Goal: Task Accomplishment & Management: Use online tool/utility

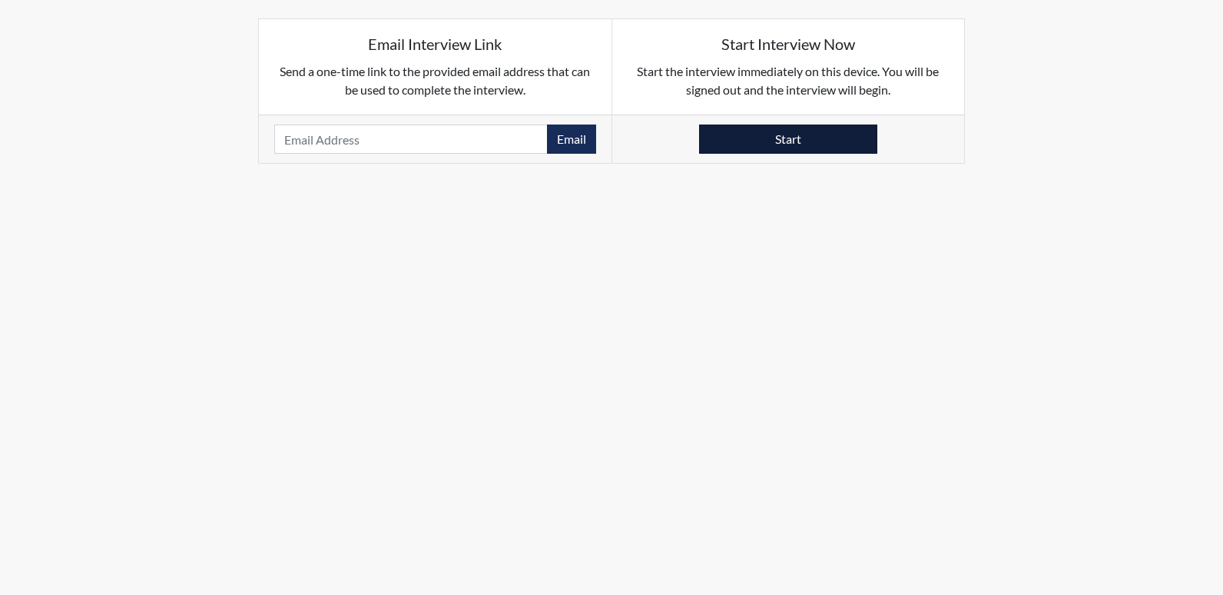
click at [804, 152] on button "Start" at bounding box center [788, 138] width 178 height 29
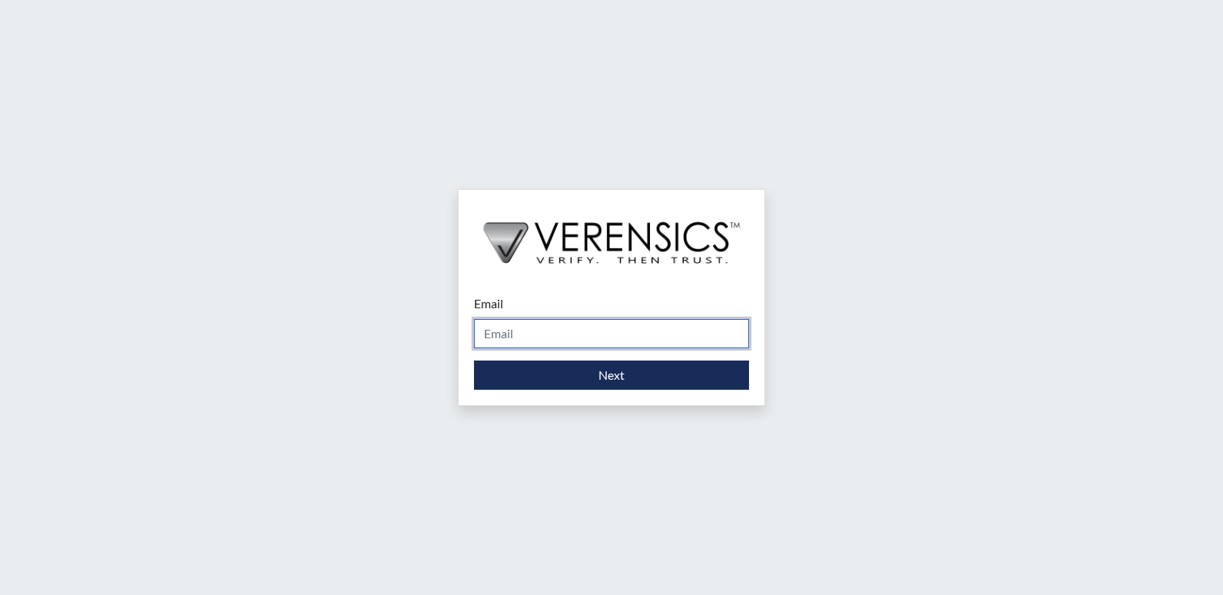
click at [520, 331] on input "Email" at bounding box center [611, 333] width 275 height 29
type input "[PERSON_NAME][EMAIL_ADDRESS][PERSON_NAME][DOMAIN_NAME]"
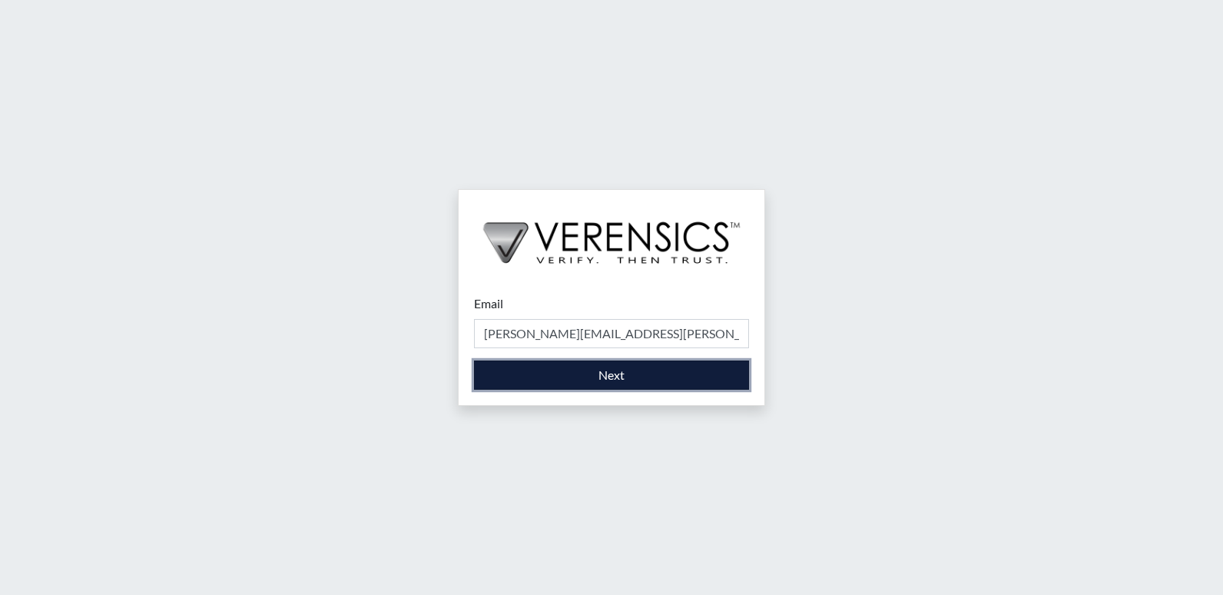
click at [555, 378] on button "Next" at bounding box center [611, 374] width 275 height 29
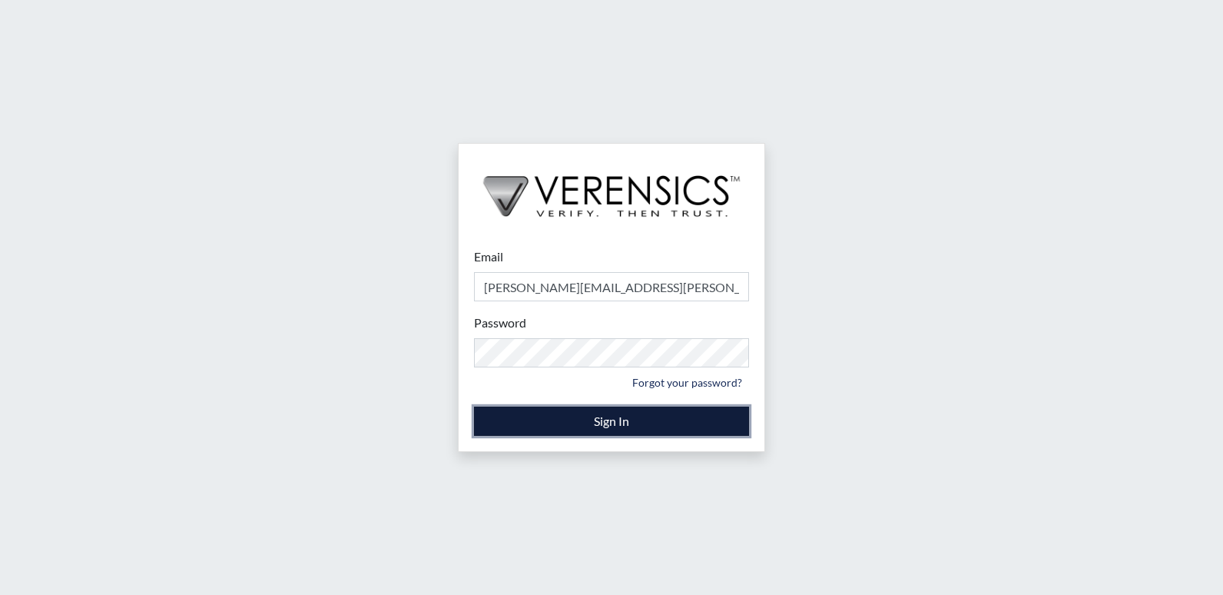
click at [562, 419] on button "Sign In" at bounding box center [611, 420] width 275 height 29
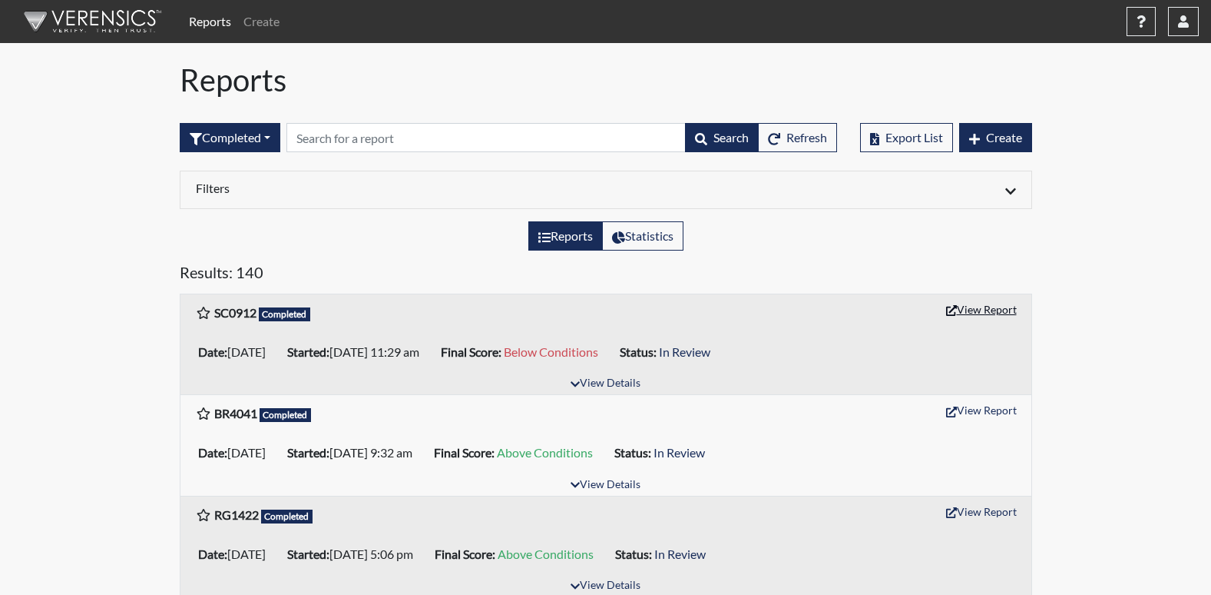
click at [963, 309] on button "View Report" at bounding box center [981, 309] width 84 height 24
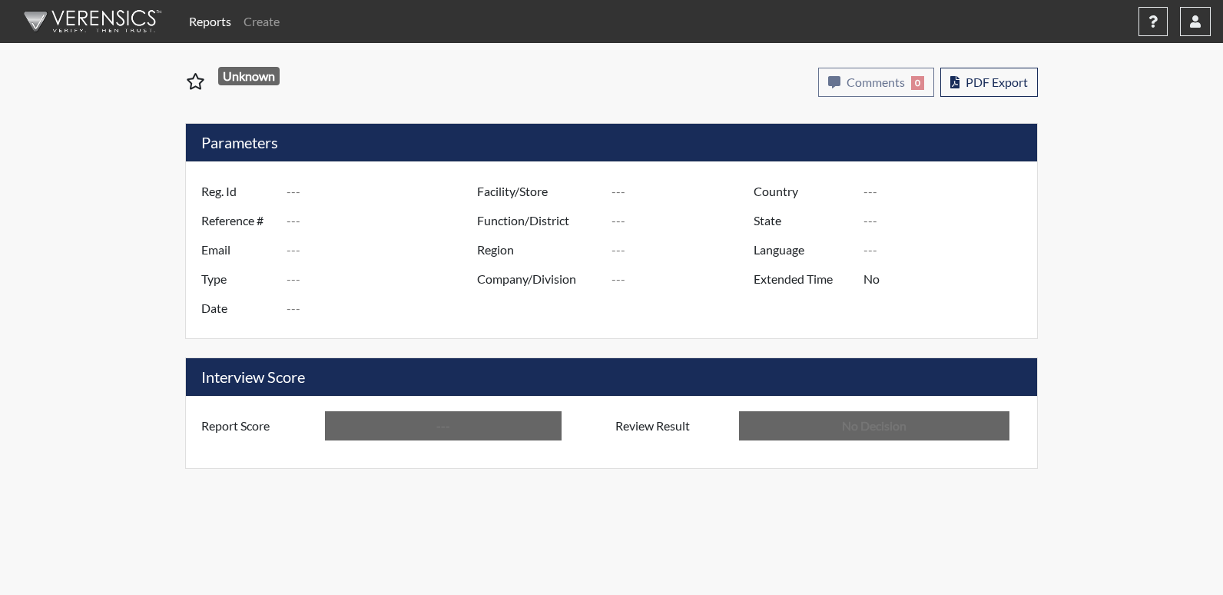
type input "SC0912"
type input "51486"
type input "---"
type input "Corrections Pre-Employment"
type input "[DATE]"
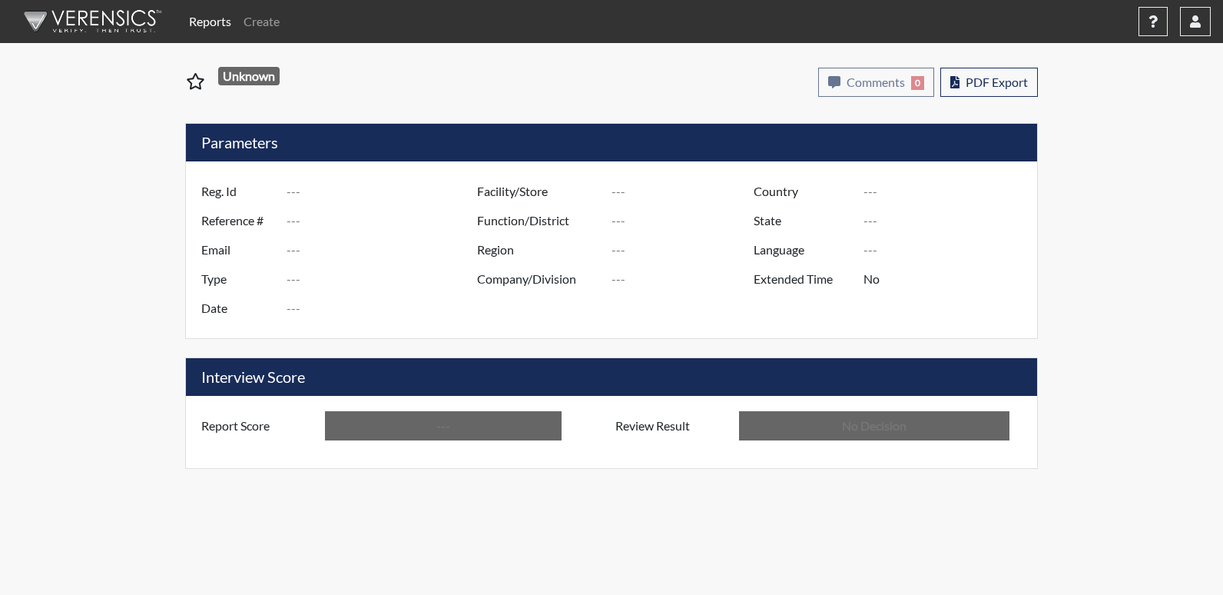
type input "[US_STATE] SP"
type input "[GEOGRAPHIC_DATA]"
type input "[US_STATE]"
type input "English"
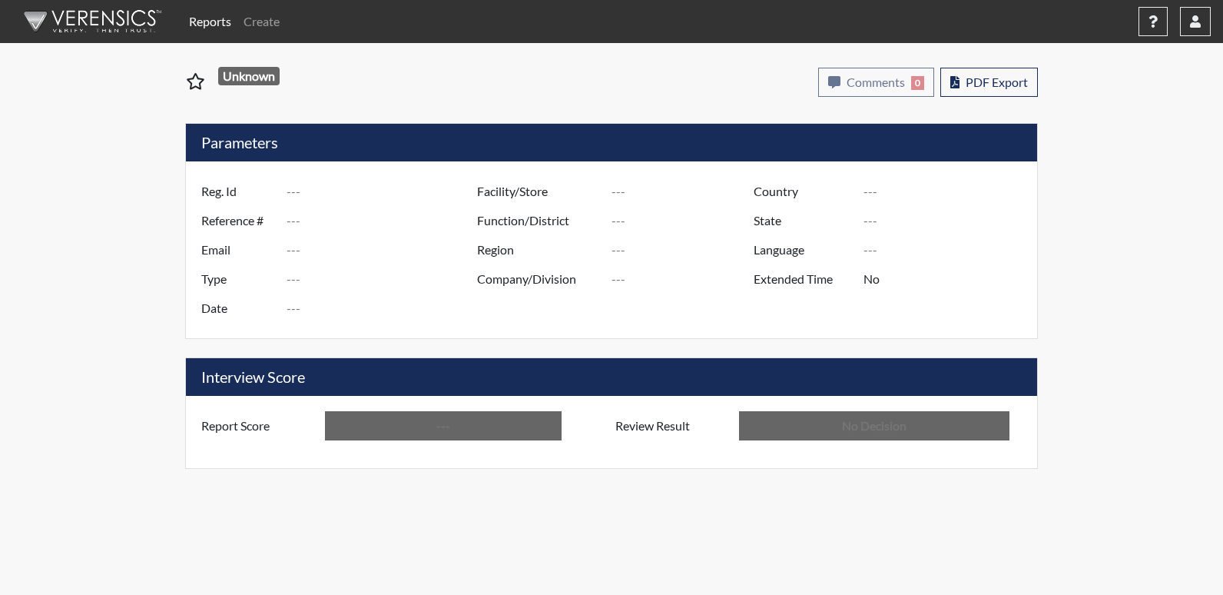
type input "Below Conditions"
type input "In Review"
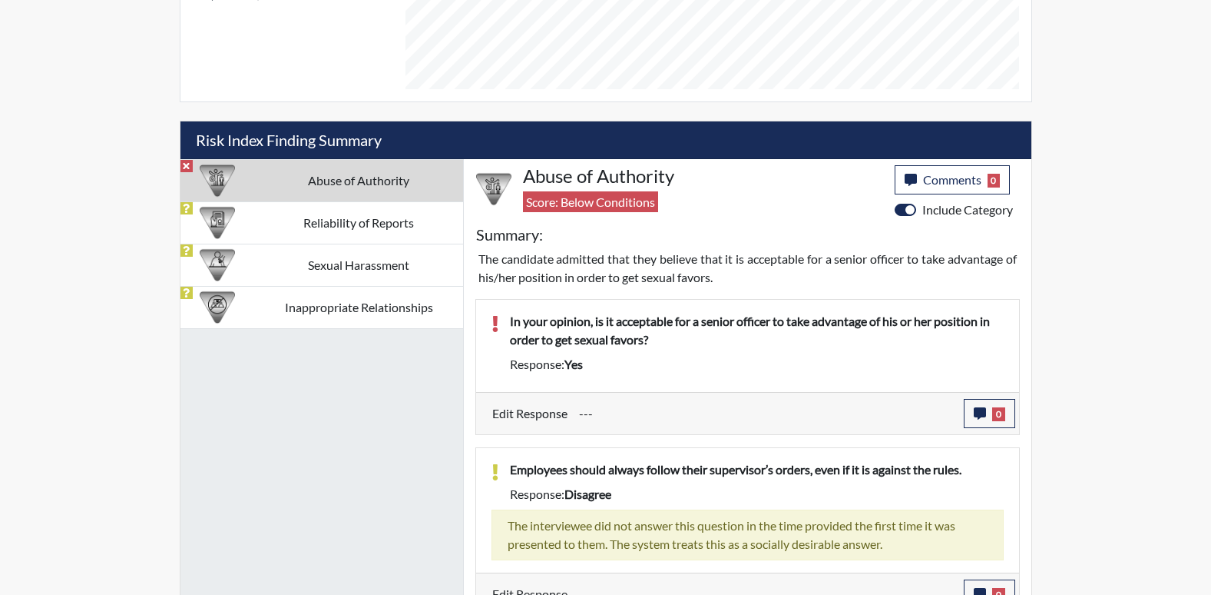
scroll to position [830, 0]
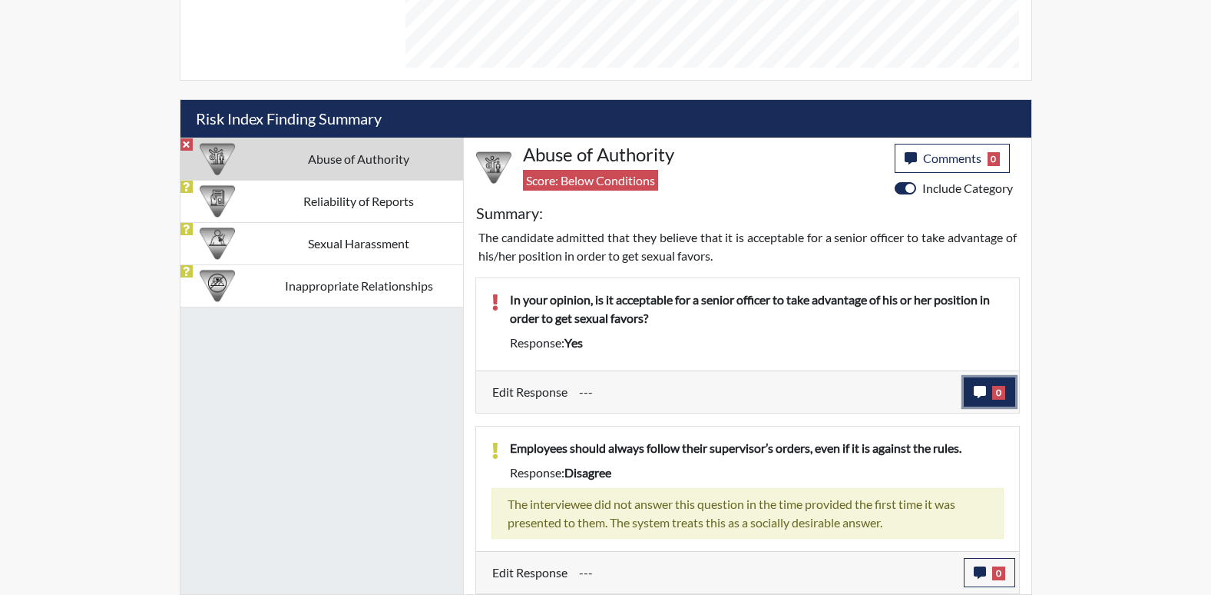
click at [974, 394] on icon "button" at bounding box center [980, 392] width 12 height 12
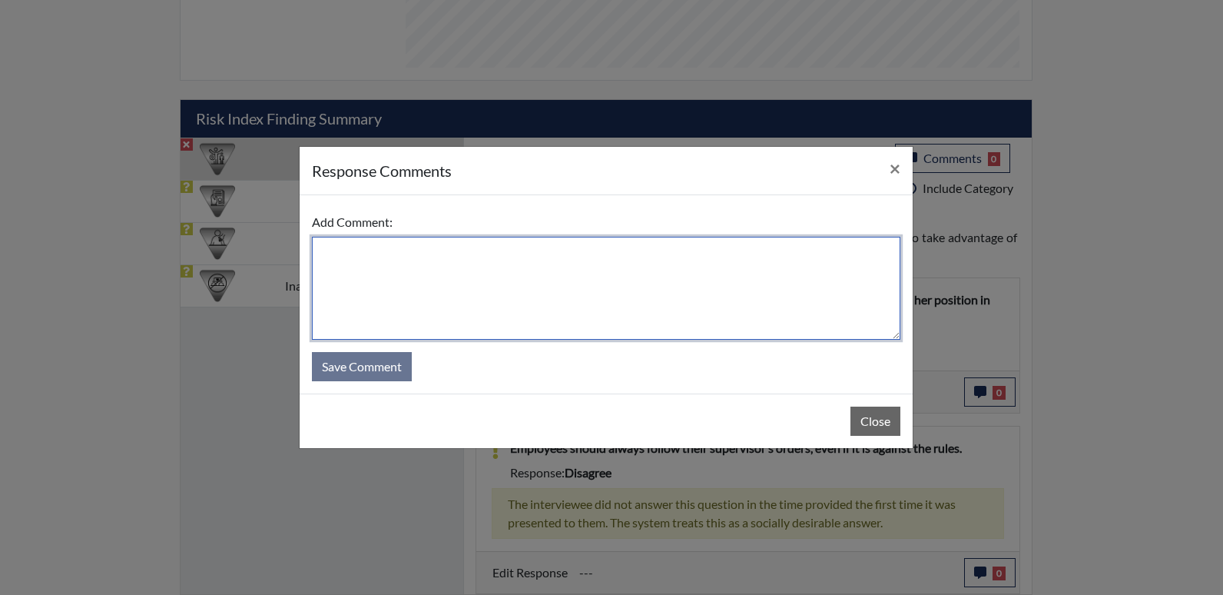
click at [362, 287] on textarea at bounding box center [606, 288] width 588 height 103
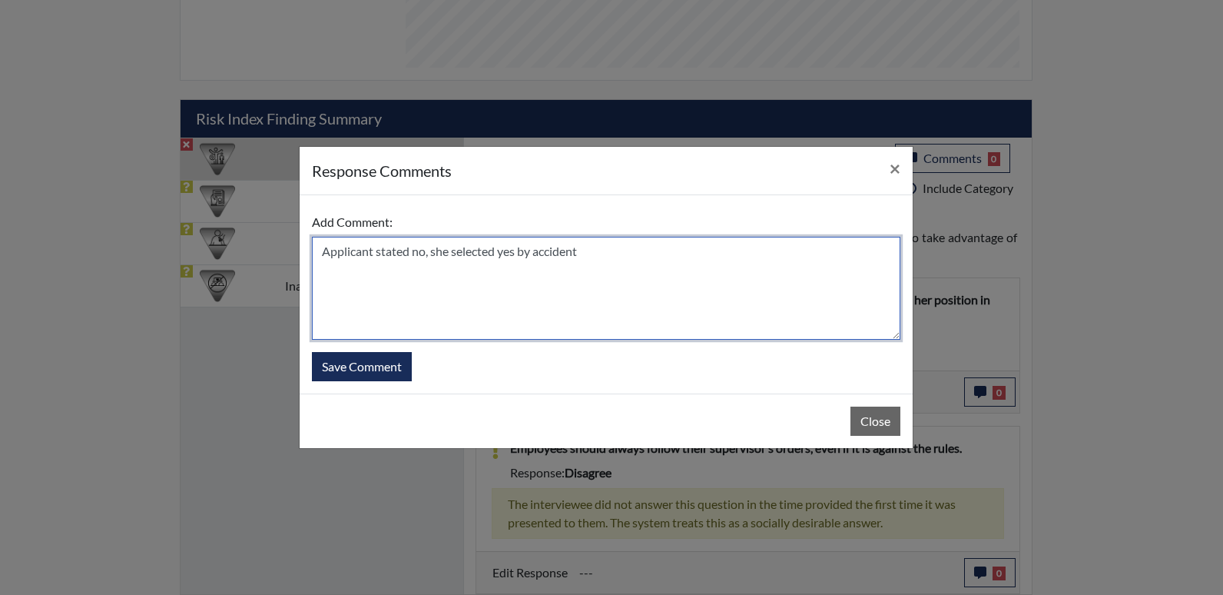
click at [585, 253] on textarea "Applicant stated no, she selected yes by accident" at bounding box center [606, 288] width 588 height 103
click at [426, 252] on textarea "Applicant stated no, she selected yes by accident." at bounding box center [606, 288] width 588 height 103
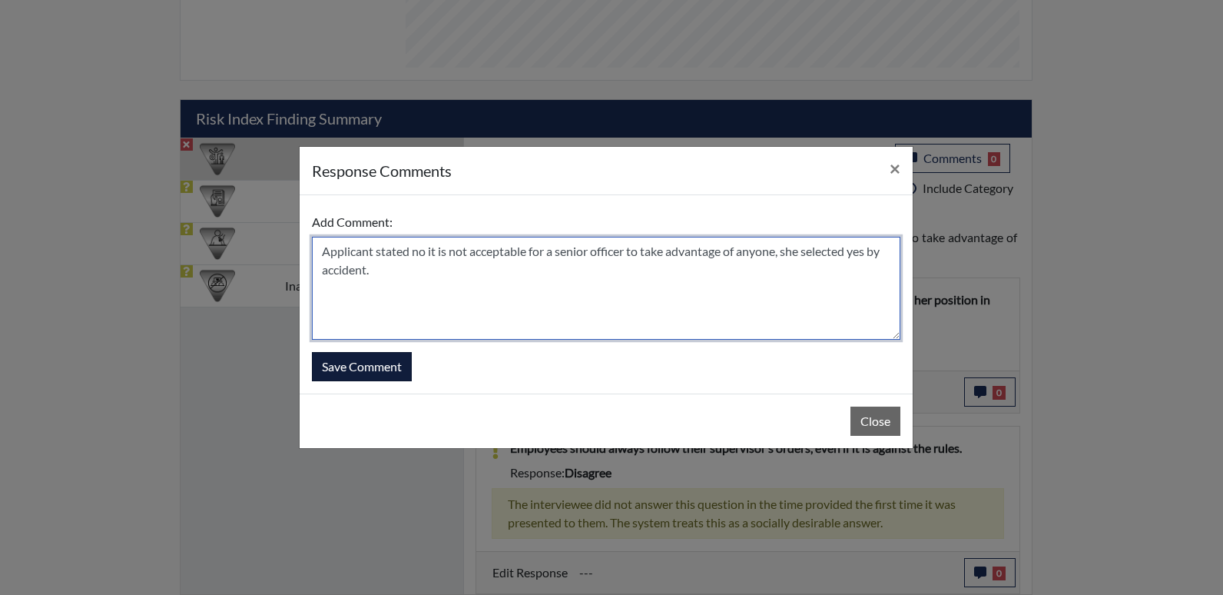
type textarea "Applicant stated no it is not acceptable for a senior officer to take advantage…"
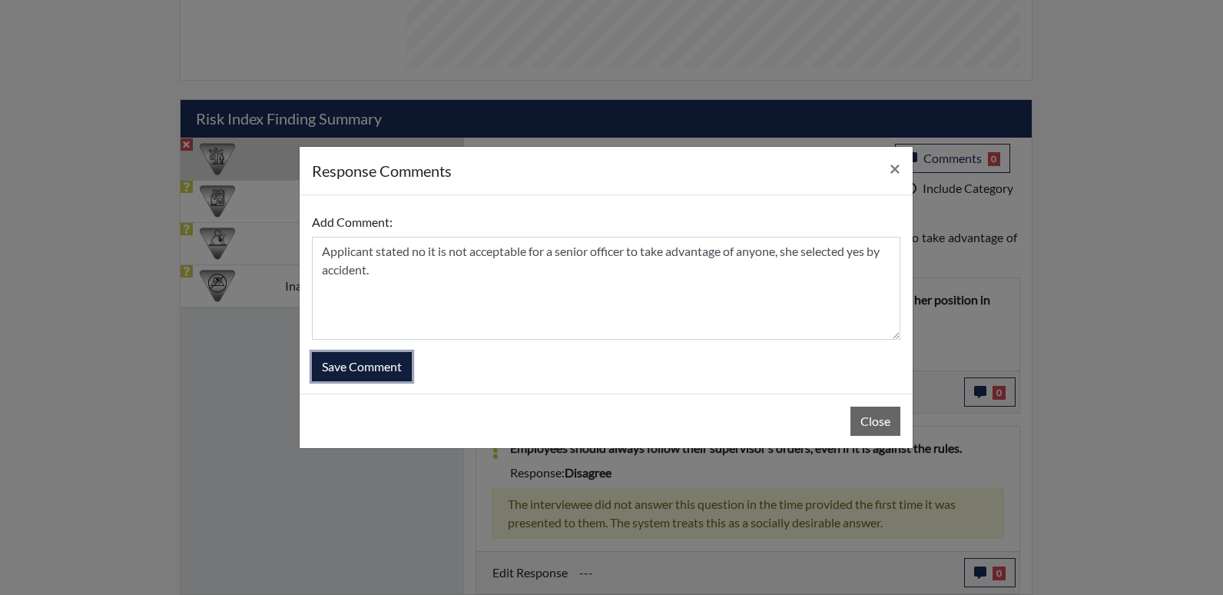
click at [384, 362] on button "Save Comment" at bounding box center [362, 366] width 100 height 29
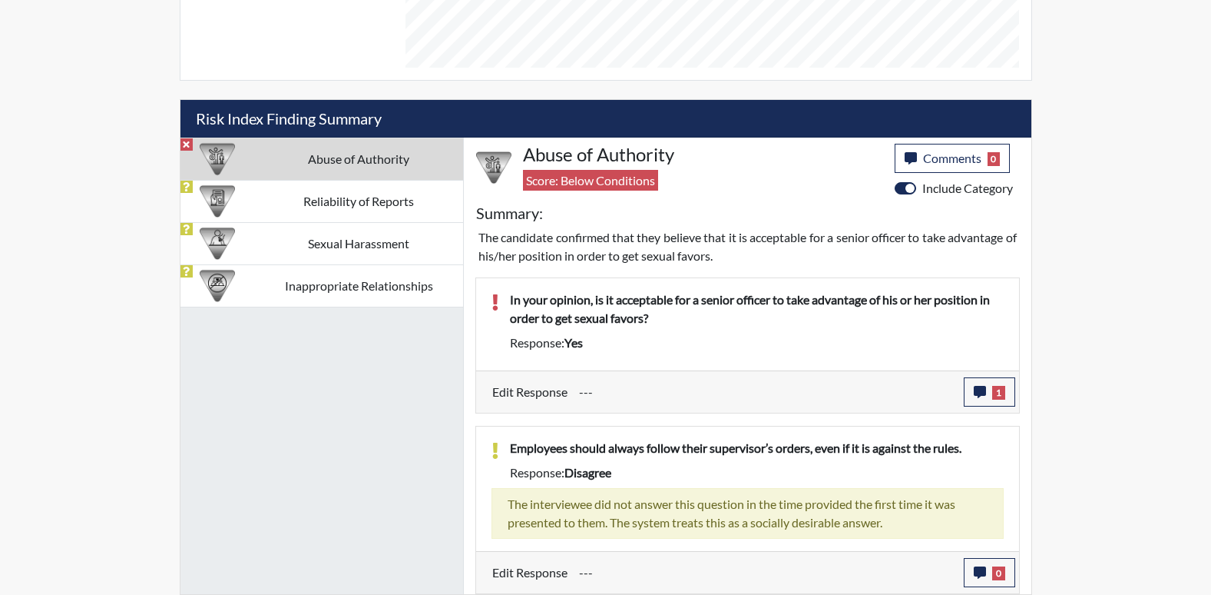
scroll to position [255, 638]
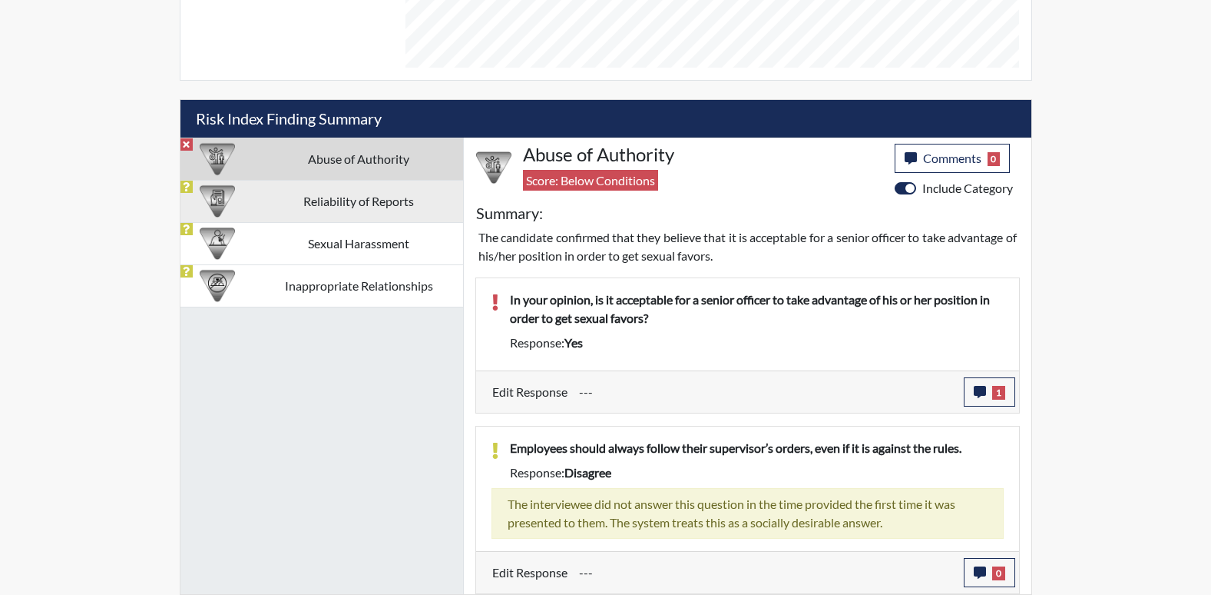
click at [379, 207] on td "Reliability of Reports" at bounding box center [359, 201] width 208 height 42
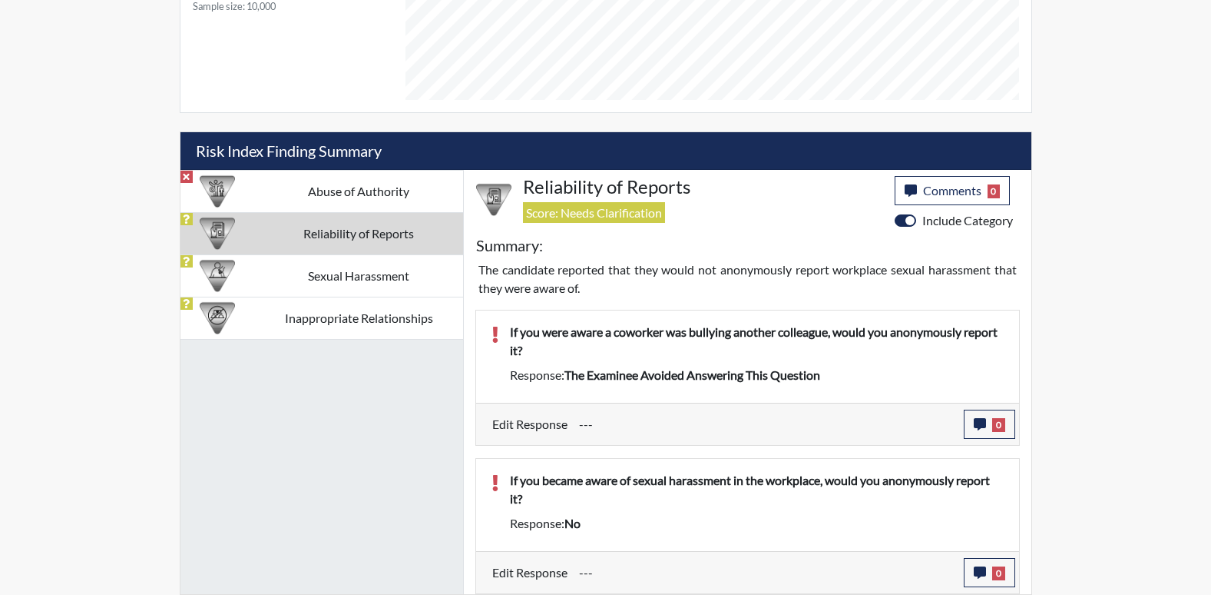
scroll to position [798, 0]
click at [982, 422] on icon "button" at bounding box center [980, 424] width 12 height 12
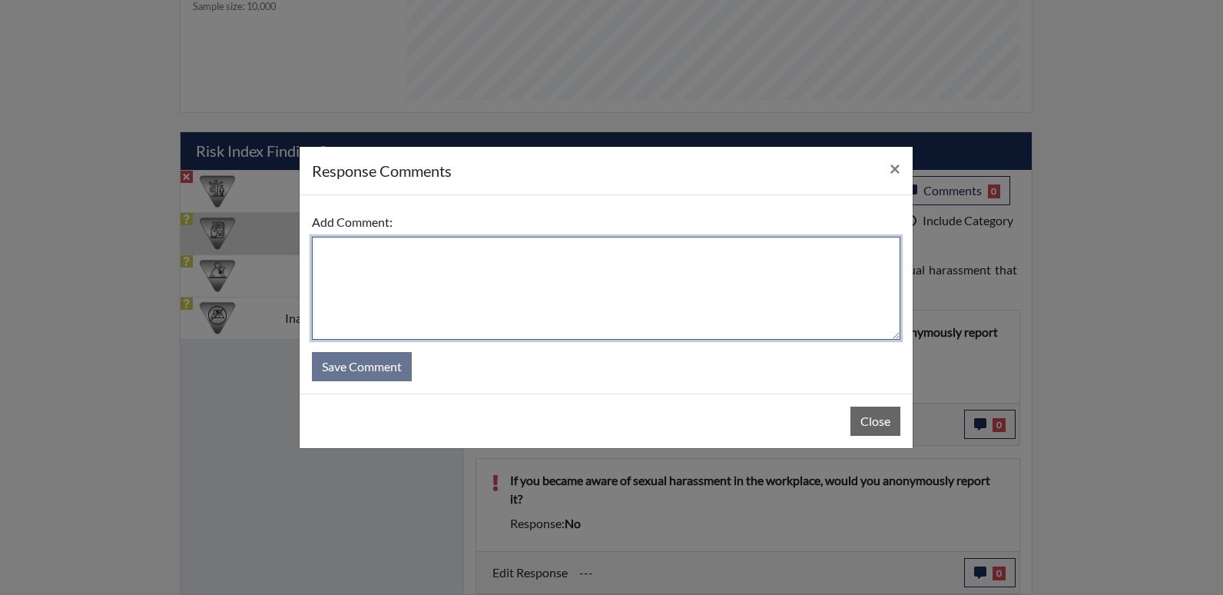
click at [382, 267] on textarea at bounding box center [606, 288] width 588 height 103
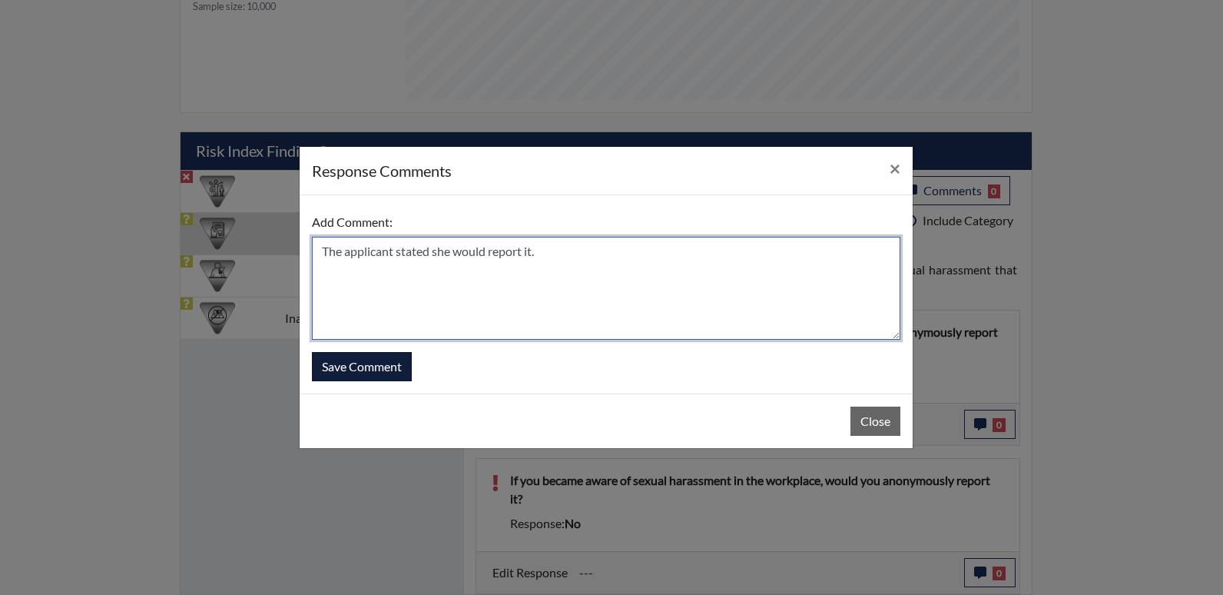
type textarea "The applicant stated she would report it."
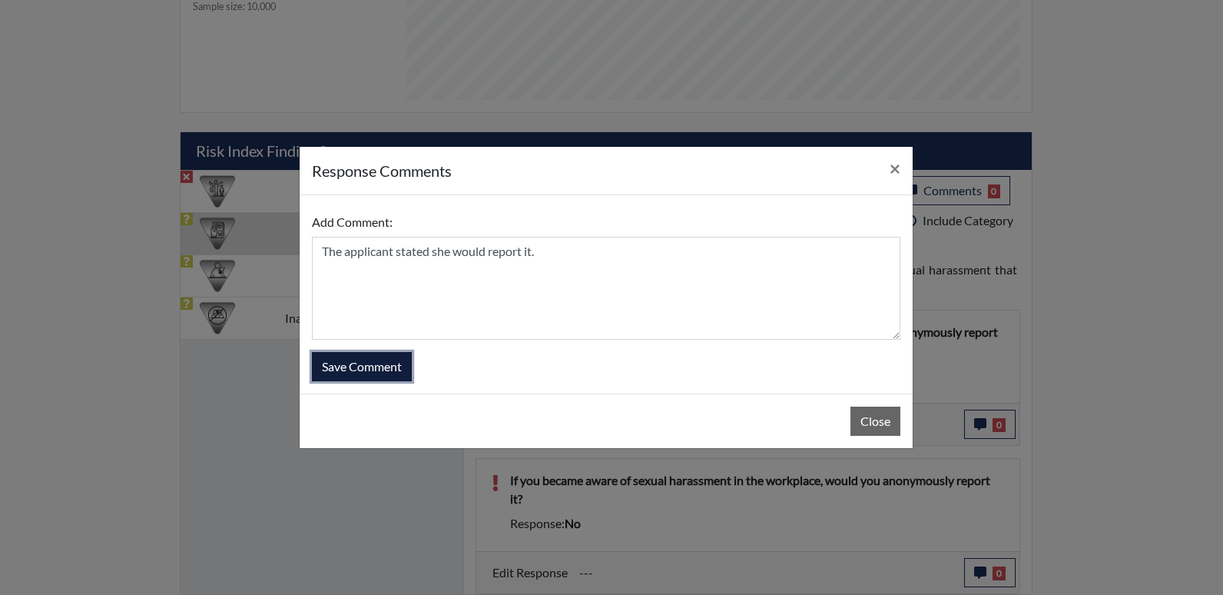
click at [363, 366] on button "Save Comment" at bounding box center [362, 366] width 100 height 29
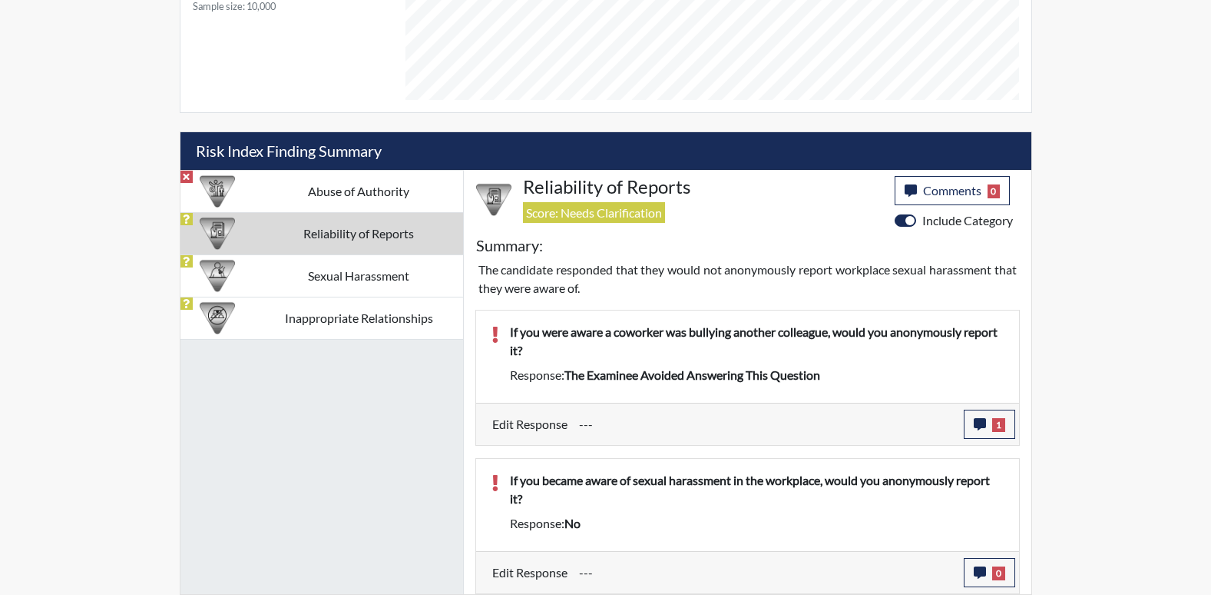
scroll to position [255, 638]
click at [977, 576] on button "0" at bounding box center [989, 572] width 51 height 29
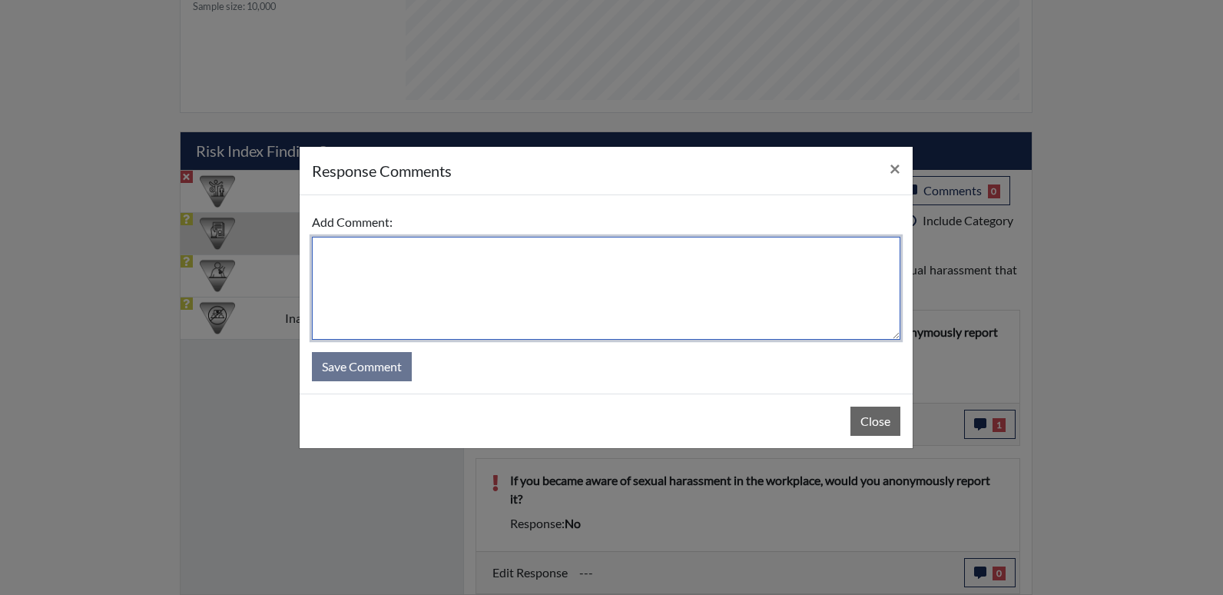
click at [357, 268] on textarea at bounding box center [606, 288] width 588 height 103
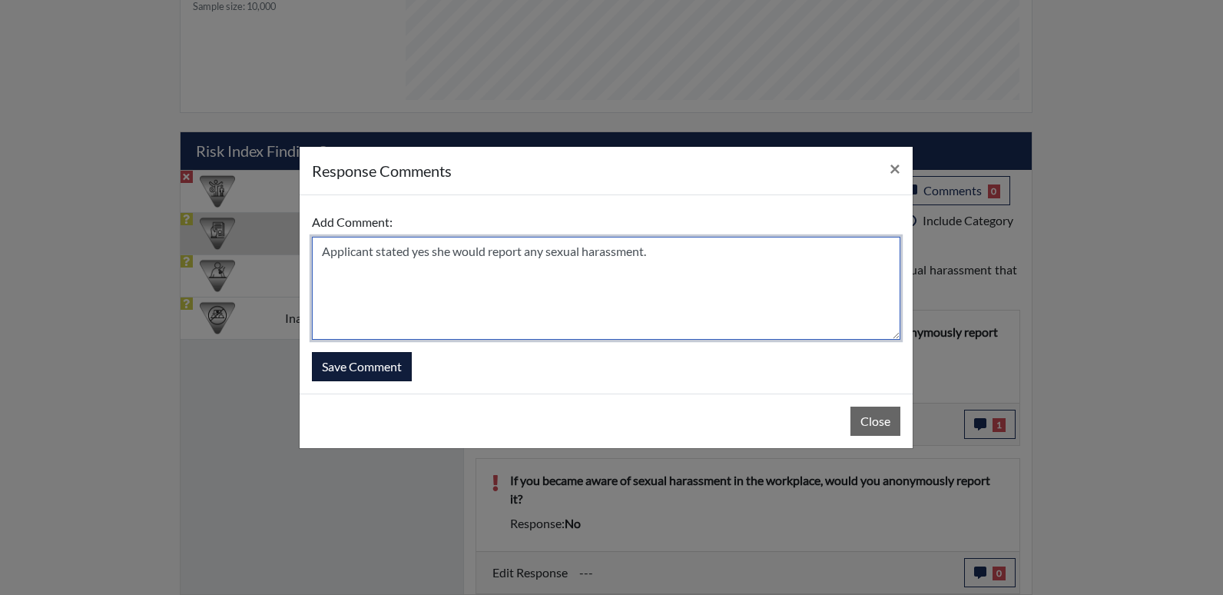
type textarea "Applicant stated yes she would report any sexual harassment."
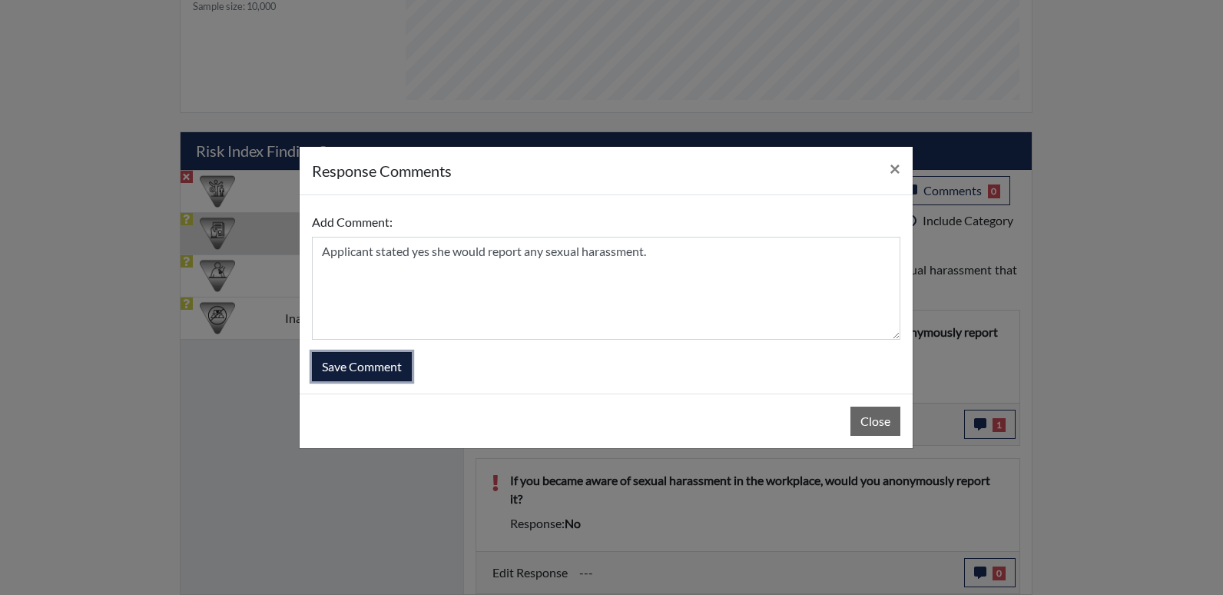
click at [363, 365] on button "Save Comment" at bounding box center [362, 366] width 100 height 29
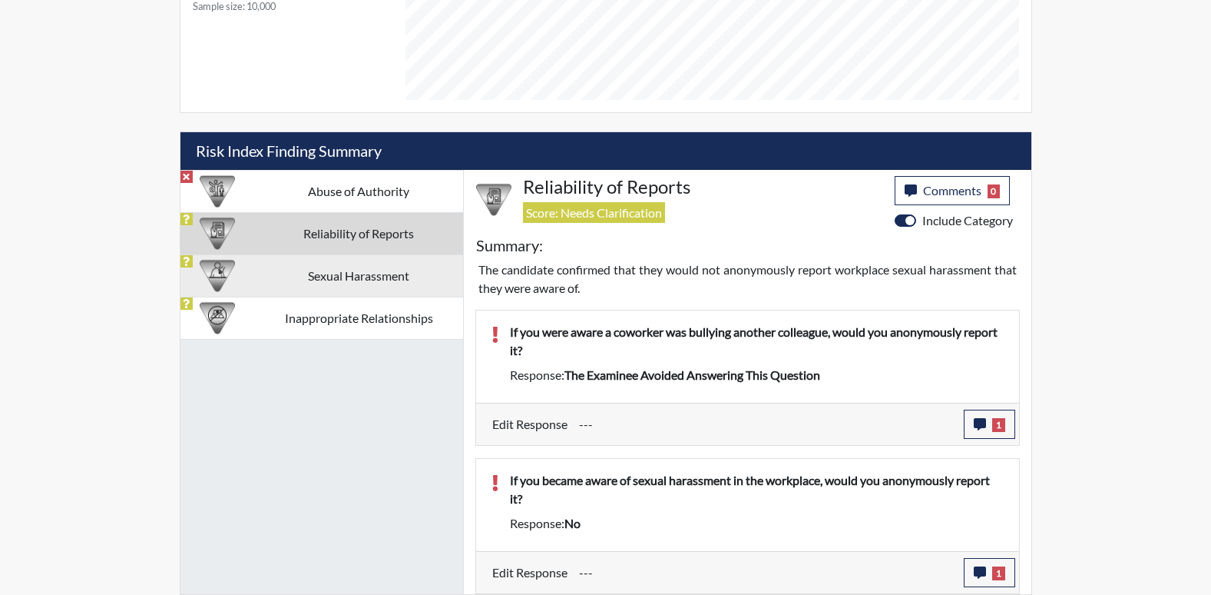
click at [404, 285] on td "Sexual Harassment" at bounding box center [359, 275] width 208 height 42
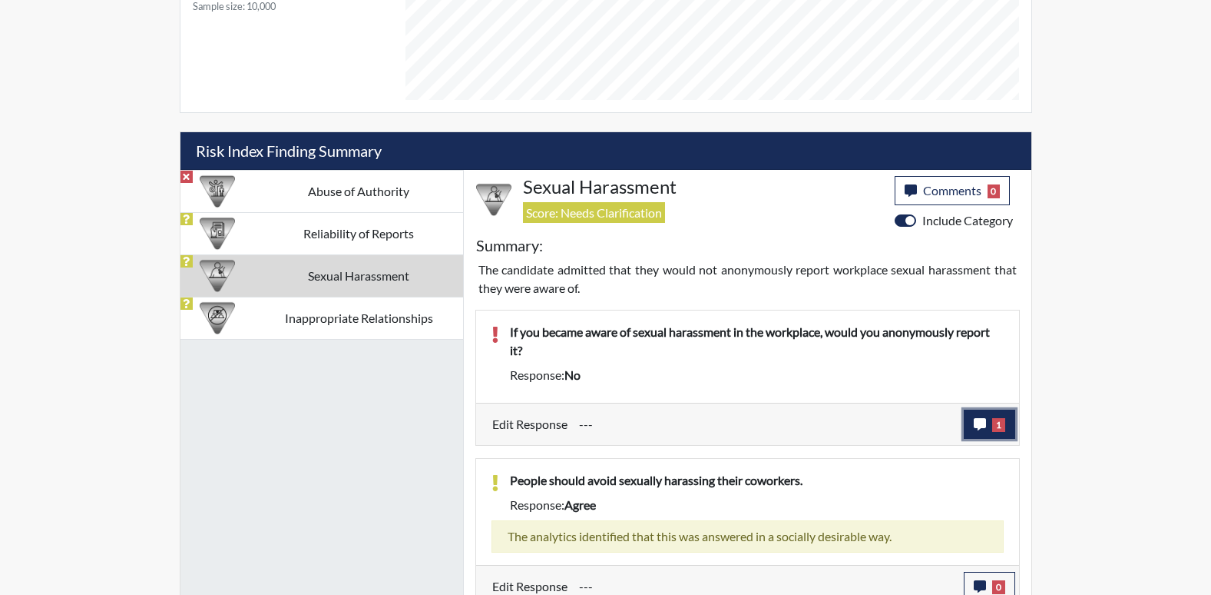
click at [976, 419] on icon "button" at bounding box center [980, 424] width 12 height 12
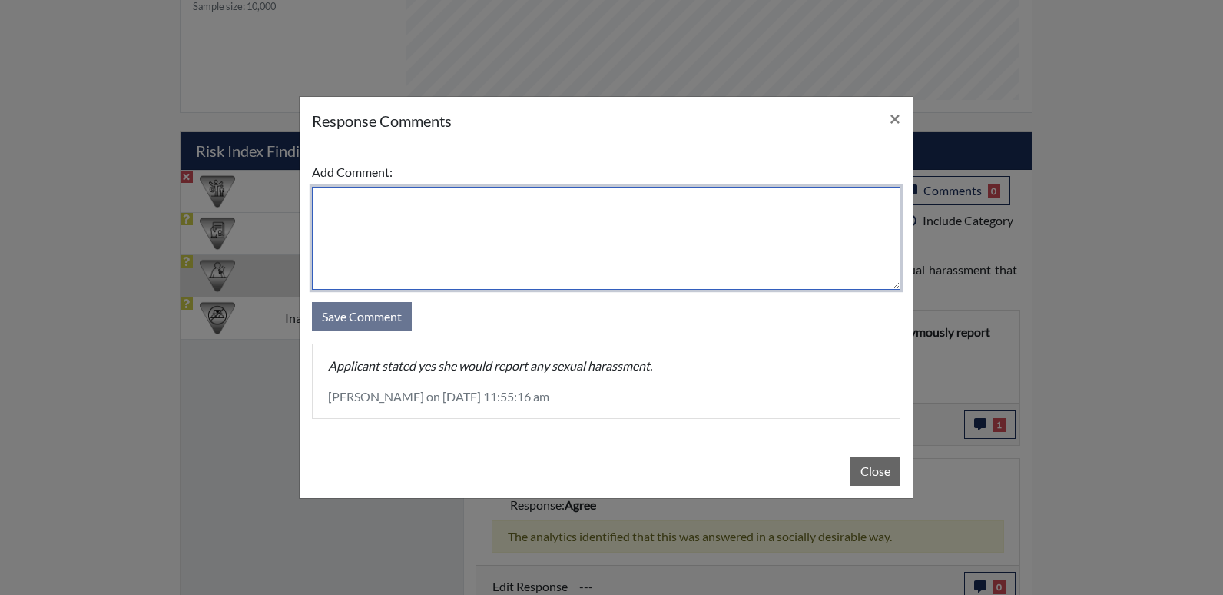
click at [394, 206] on textarea at bounding box center [606, 238] width 588 height 103
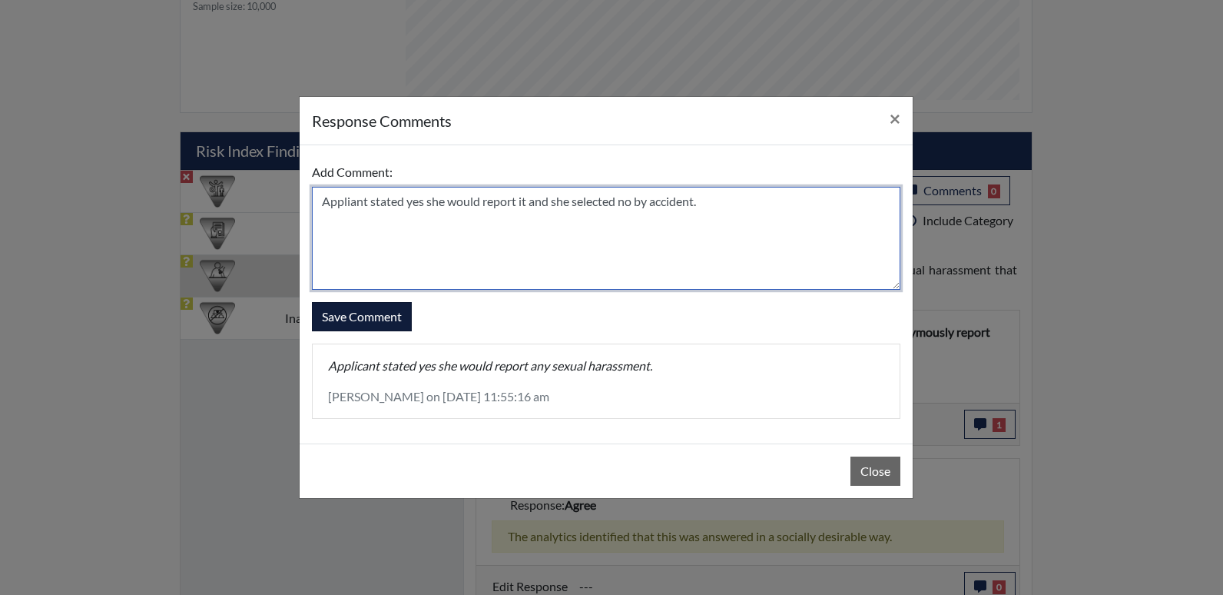
type textarea "Appliant stated yes she would report it and she selected no by accident."
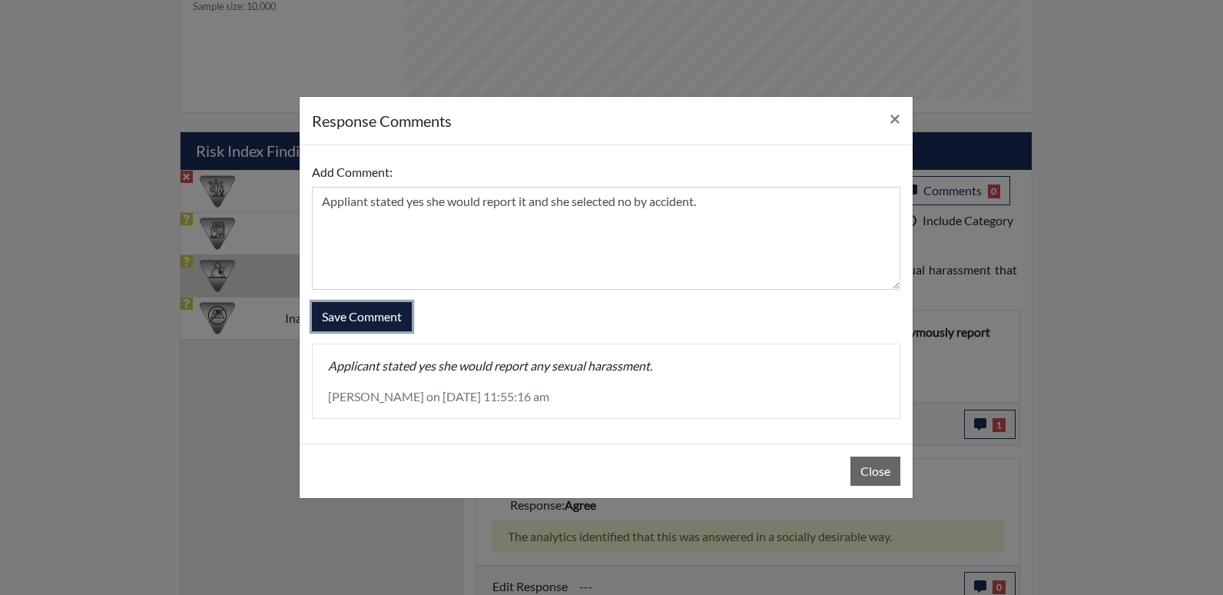
click at [363, 316] on button "Save Comment" at bounding box center [362, 316] width 100 height 29
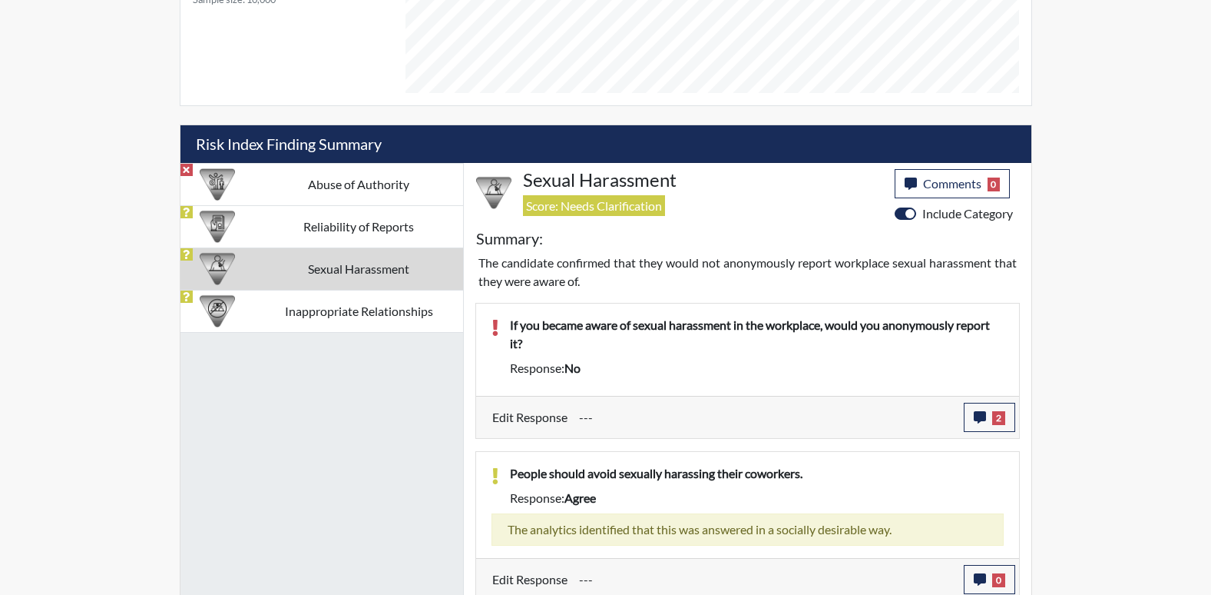
scroll to position [812, 0]
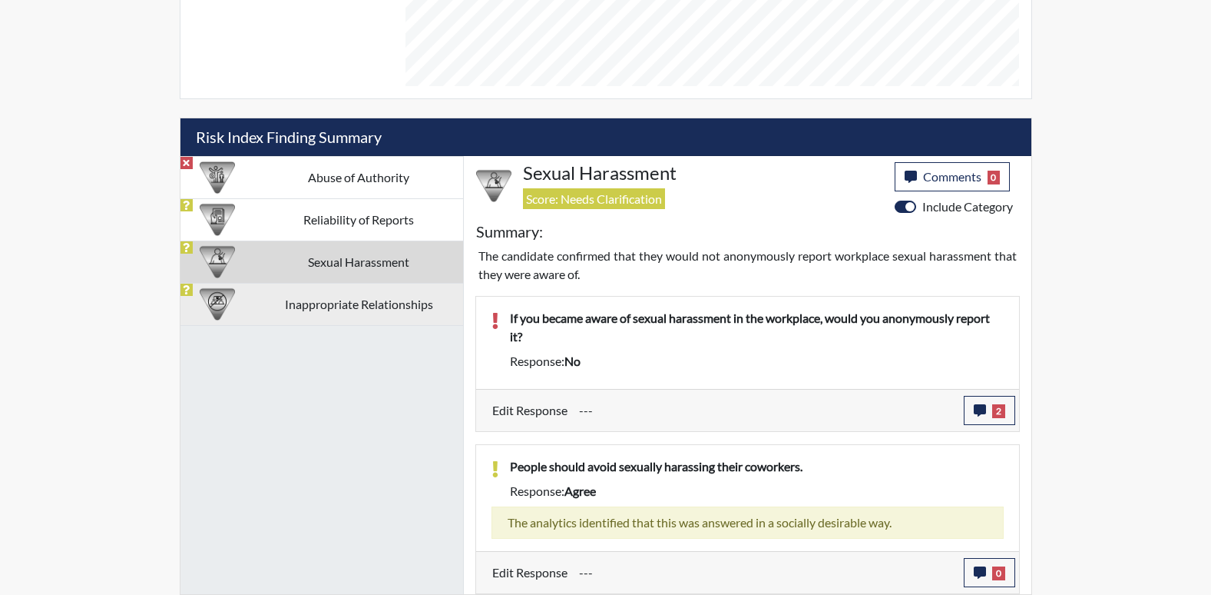
click at [371, 303] on td "Inappropriate Relationships" at bounding box center [359, 304] width 208 height 42
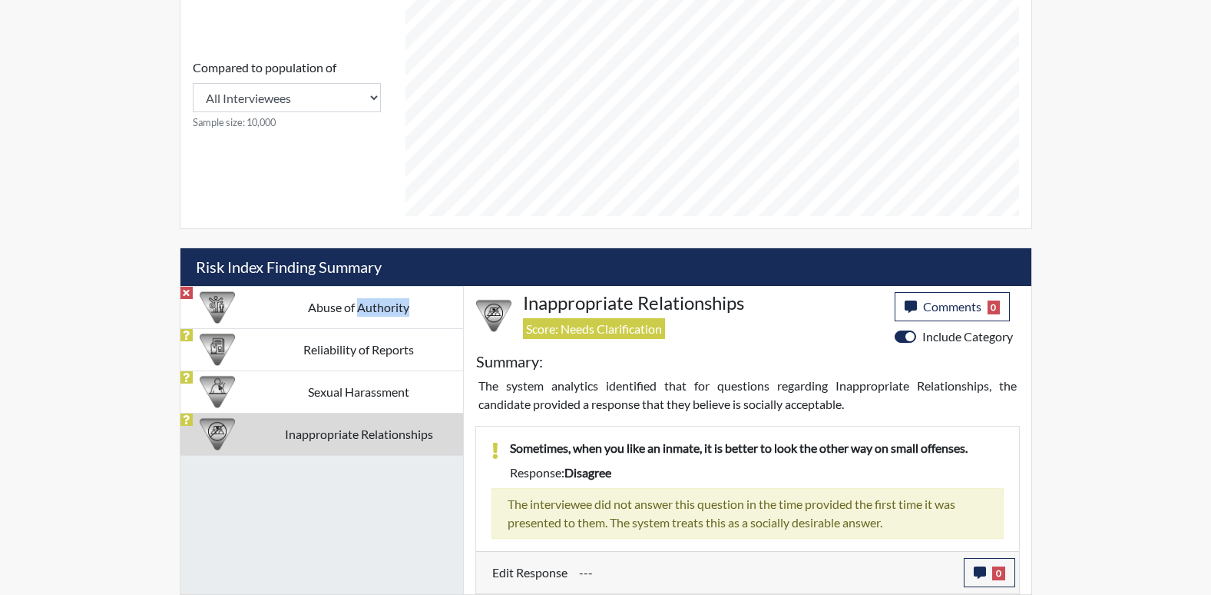
click at [371, 303] on td "Abuse of Authority" at bounding box center [359, 307] width 208 height 42
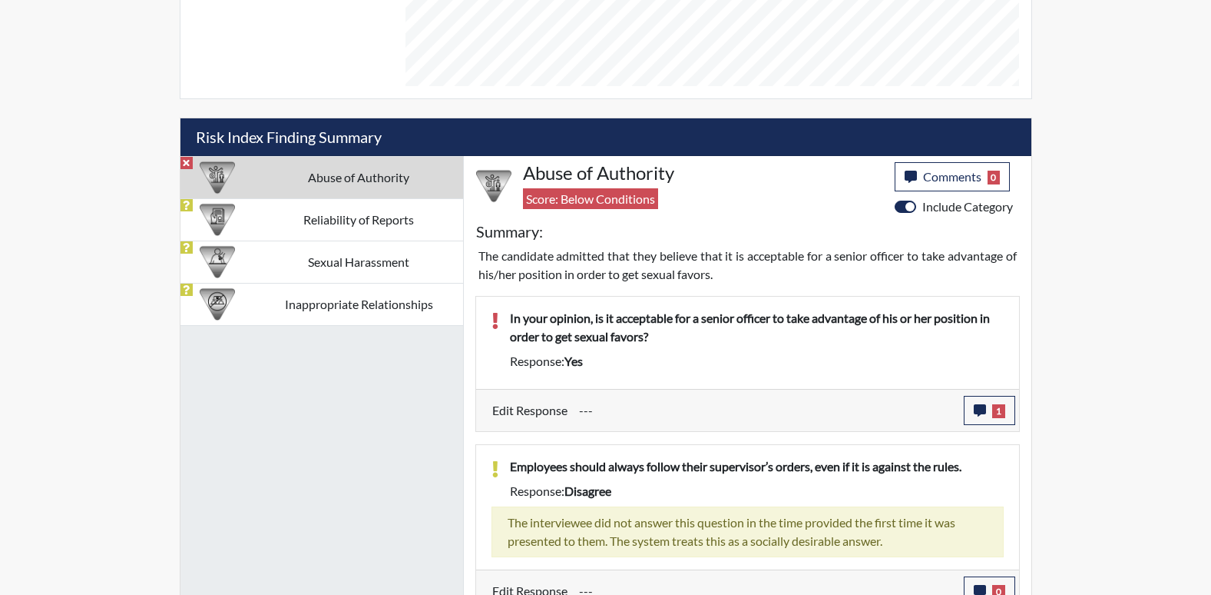
click at [581, 410] on input "---" at bounding box center [765, 410] width 373 height 29
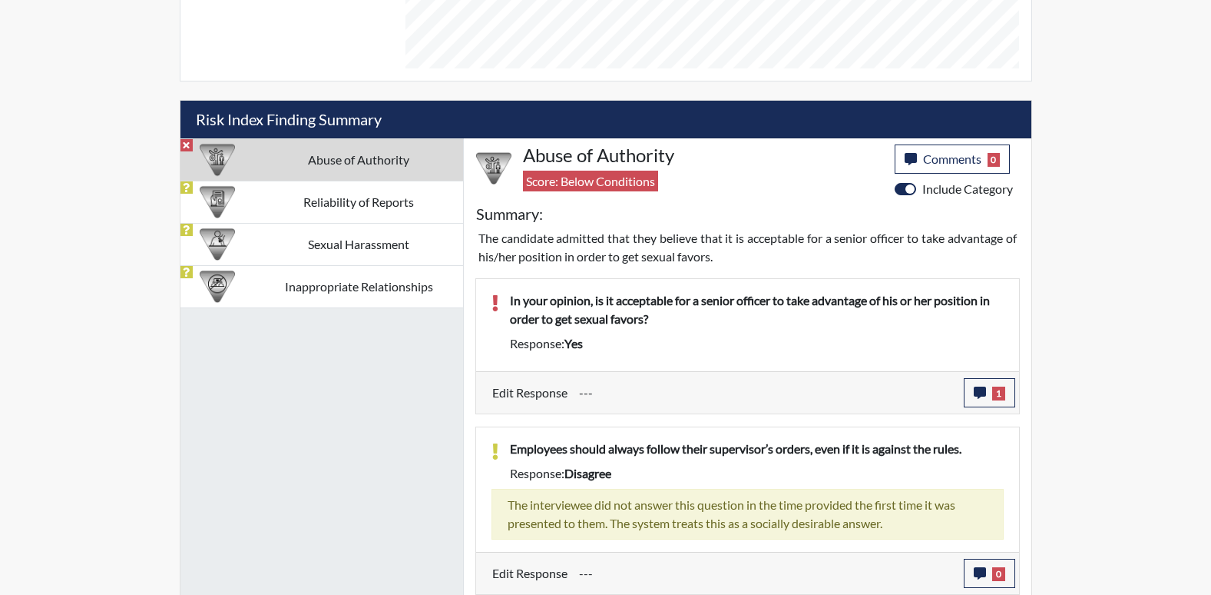
scroll to position [830, 0]
click at [608, 399] on input "---" at bounding box center [765, 391] width 373 height 29
click at [608, 388] on input "---" at bounding box center [765, 391] width 373 height 29
click at [986, 393] on button "1" at bounding box center [989, 391] width 51 height 29
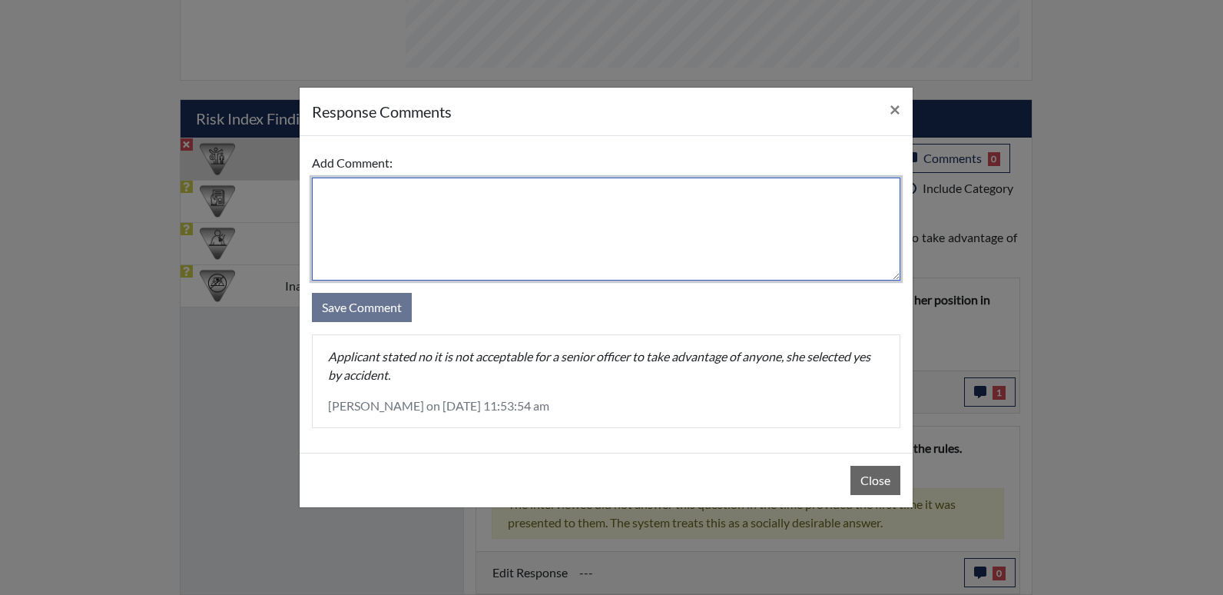
click at [392, 208] on textarea at bounding box center [606, 228] width 588 height 103
click at [561, 192] on textarea "Applicant stated no, it is not acceptable for" at bounding box center [606, 228] width 588 height 103
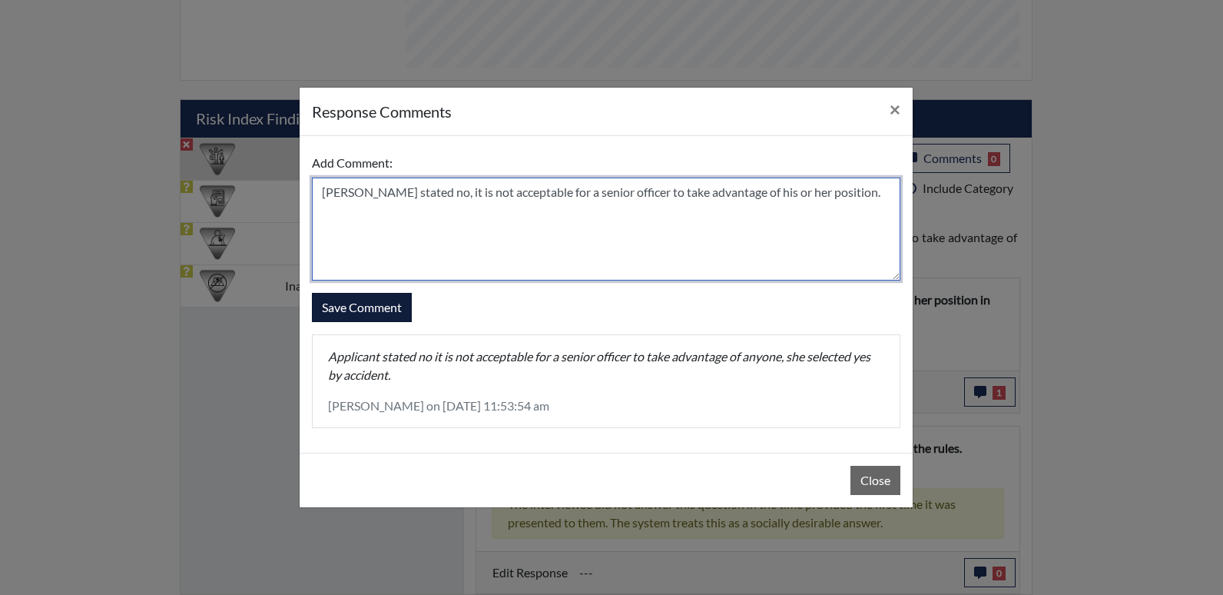
type textarea "[PERSON_NAME] stated no, it is not acceptable for a senior officer to take adva…"
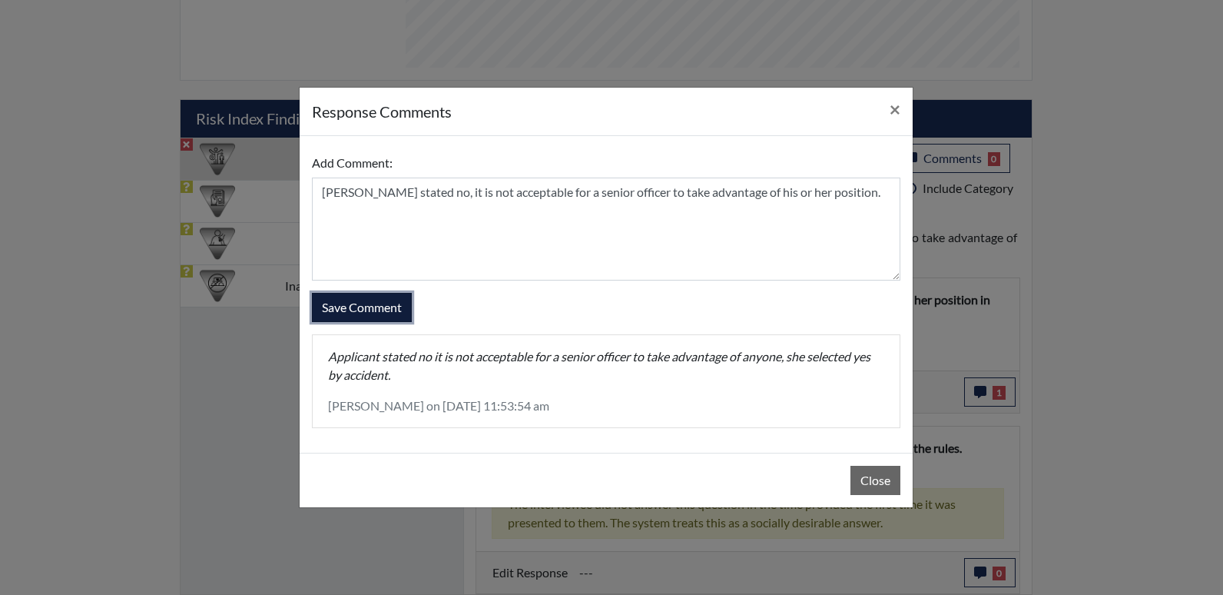
click at [389, 310] on button "Save Comment" at bounding box center [362, 307] width 100 height 29
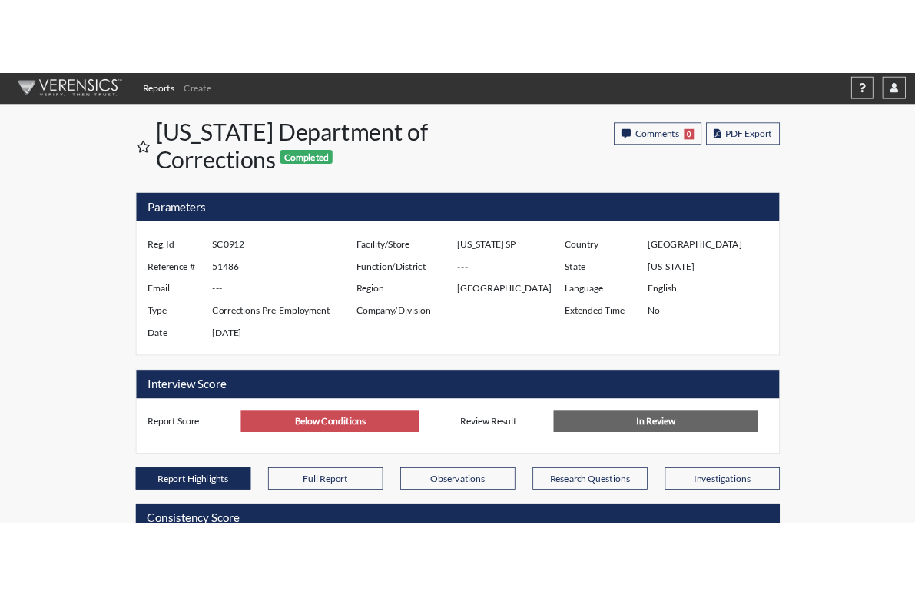
scroll to position [0, 0]
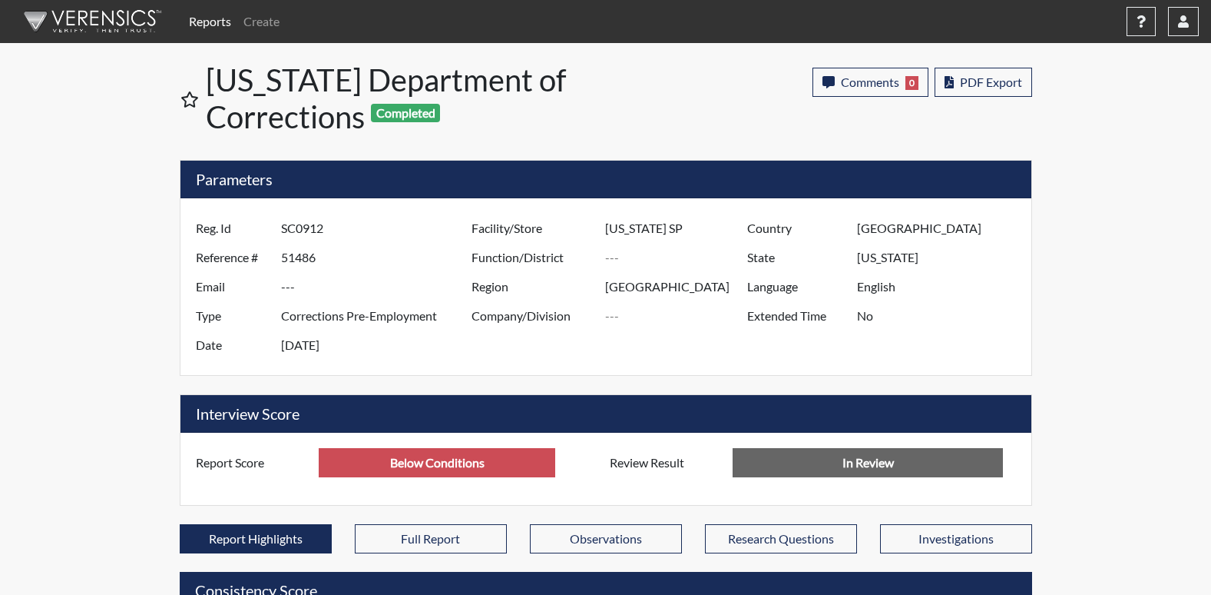
click at [279, 219] on label "Reg. Id" at bounding box center [232, 228] width 97 height 29
drag, startPoint x: 280, startPoint y: 225, endPoint x: 290, endPoint y: 229, distance: 10.7
click at [290, 229] on div "Reg. Id SC0912" at bounding box center [329, 228] width 291 height 29
drag, startPoint x: 280, startPoint y: 226, endPoint x: 326, endPoint y: 227, distance: 46.1
click at [326, 227] on input "SC0912" at bounding box center [378, 228] width 194 height 29
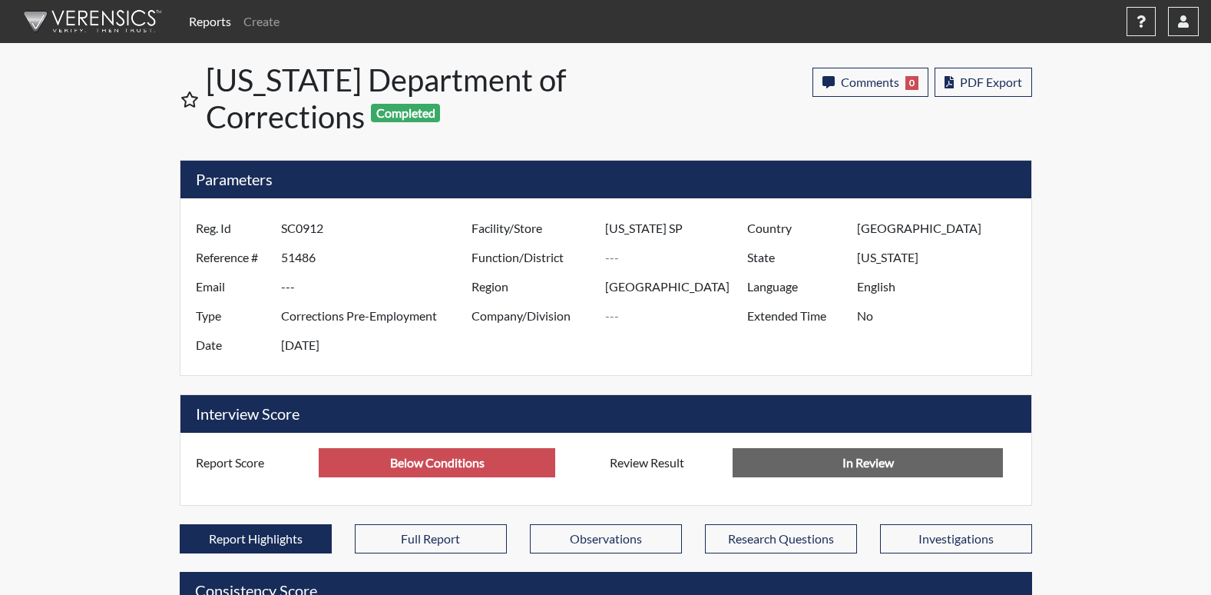
drag, startPoint x: 326, startPoint y: 227, endPoint x: 307, endPoint y: 229, distance: 19.3
